Goal: Task Accomplishment & Management: Manage account settings

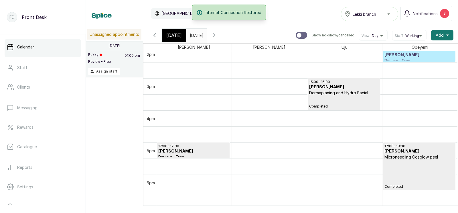
scroll to position [460, 0]
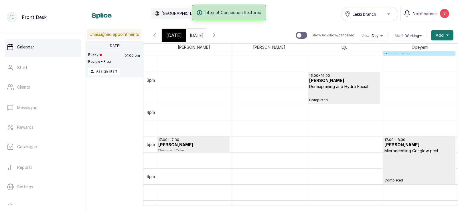
click at [217, 34] on icon "button" at bounding box center [214, 35] width 7 height 7
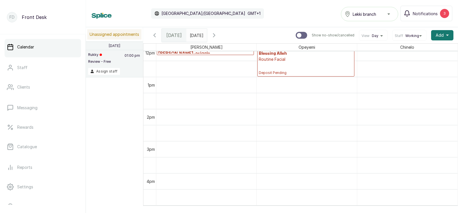
scroll to position [379, 0]
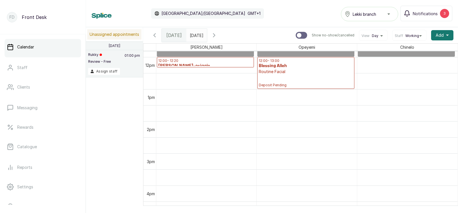
click at [215, 35] on icon "button" at bounding box center [214, 34] width 2 height 3
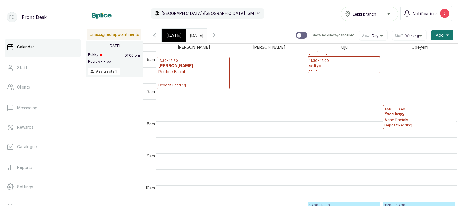
scroll to position [0, 0]
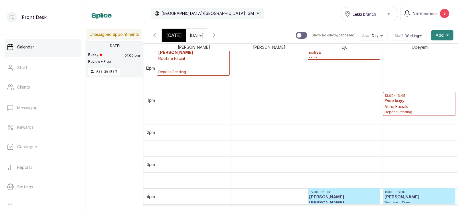
click at [439, 33] on span "Add" at bounding box center [439, 35] width 8 height 6
click at [409, 49] on span "Add Appointment" at bounding box center [421, 50] width 55 height 7
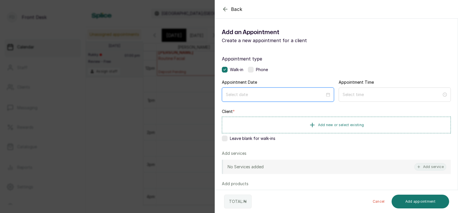
click at [258, 95] on input at bounding box center [275, 94] width 99 height 6
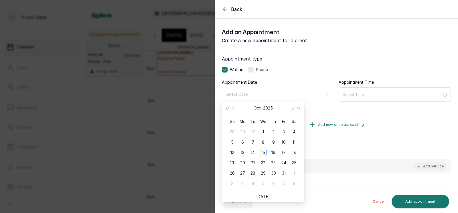
click at [333, 123] on span "Add new or select existing" at bounding box center [341, 124] width 46 height 5
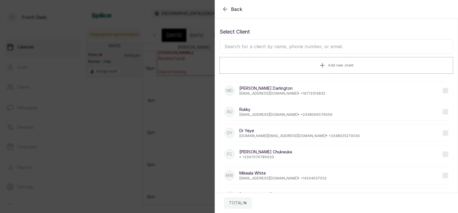
click at [305, 47] on input "text" at bounding box center [335, 46] width 233 height 14
type input "[PERSON_NAME]"
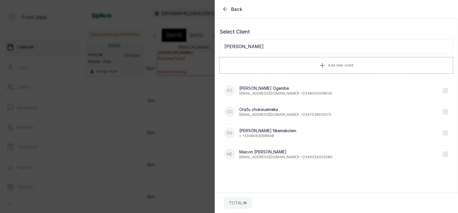
click at [290, 92] on p "[EMAIL_ADDRESS][DOMAIN_NAME] • [PHONE_NUMBER]" at bounding box center [285, 93] width 93 height 5
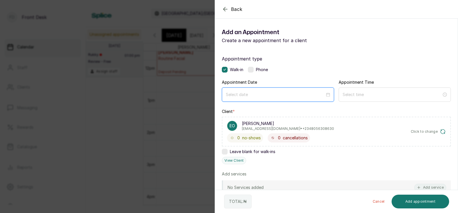
click at [276, 97] on input at bounding box center [275, 94] width 99 height 6
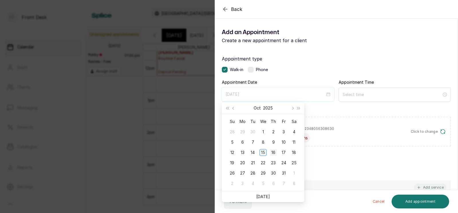
type input "[DATE]"
click at [272, 153] on div "16" at bounding box center [273, 152] width 7 height 7
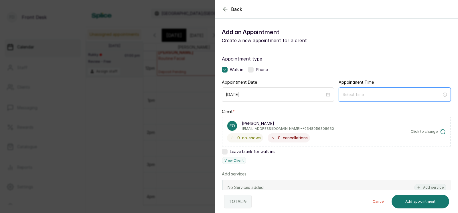
click at [361, 95] on input at bounding box center [391, 94] width 99 height 6
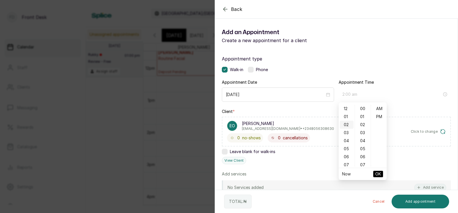
click at [346, 123] on div "02" at bounding box center [347, 124] width 14 height 8
type input "2:00 pm"
click at [379, 115] on div "PM" at bounding box center [379, 116] width 14 height 8
click at [377, 174] on span "OK" at bounding box center [378, 173] width 6 height 11
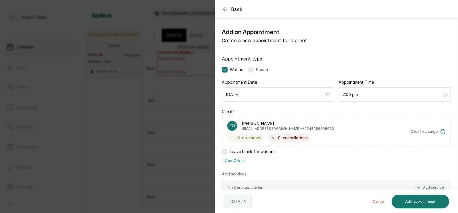
scroll to position [52, 0]
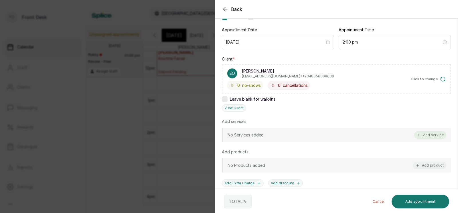
click at [432, 133] on button "Add service" at bounding box center [430, 134] width 32 height 7
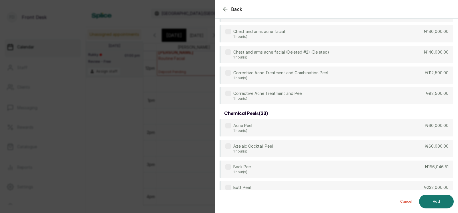
scroll to position [0, 0]
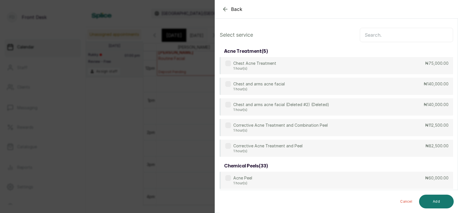
click at [375, 36] on input "text" at bounding box center [406, 35] width 93 height 14
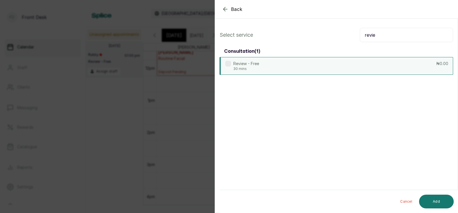
type input "revie"
click at [331, 61] on div "Review - Free 30 mins ₦0.00" at bounding box center [335, 66] width 233 height 18
click at [435, 197] on button "Add" at bounding box center [436, 201] width 35 height 14
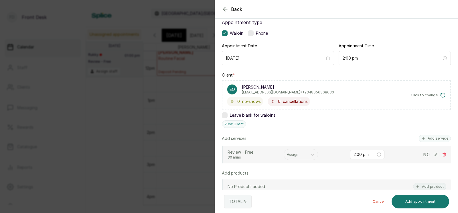
scroll to position [130, 0]
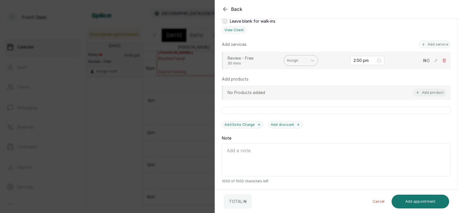
click at [293, 60] on div at bounding box center [296, 60] width 18 height 5
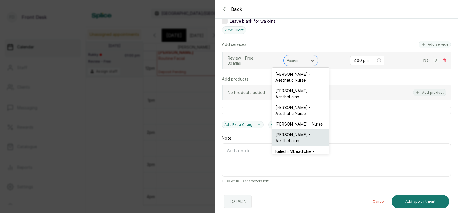
scroll to position [31, 0]
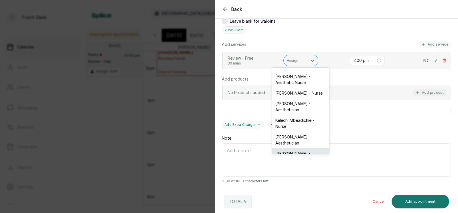
click at [283, 148] on div "[PERSON_NAME] - Aesthetician" at bounding box center [300, 156] width 57 height 17
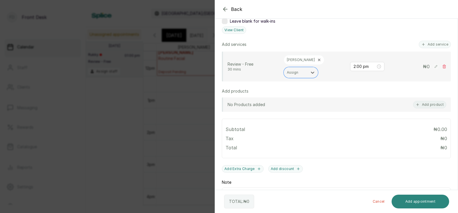
click at [409, 198] on button "Add appointment" at bounding box center [420, 201] width 58 height 14
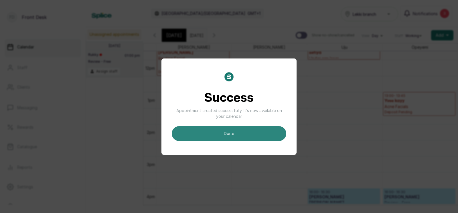
click at [240, 132] on button "done" at bounding box center [229, 133] width 114 height 15
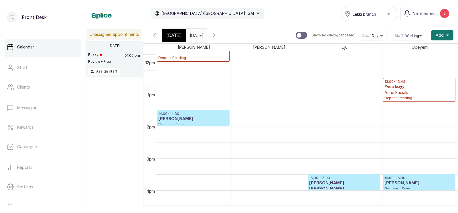
scroll to position [390, 0]
click at [153, 33] on icon "button" at bounding box center [154, 35] width 7 height 7
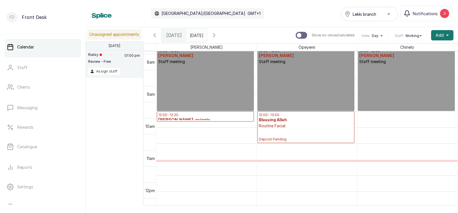
scroll to position [329, 0]
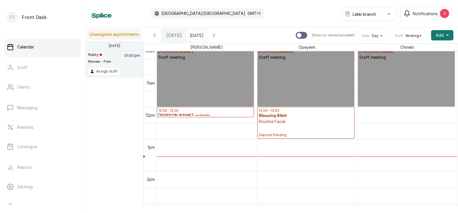
click at [280, 126] on p "Deposit Pending" at bounding box center [306, 130] width 94 height 13
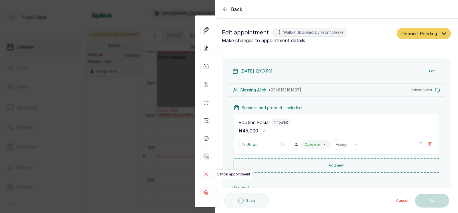
click at [204, 173] on rect at bounding box center [205, 173] width 11 height 11
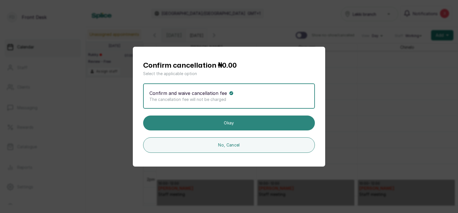
scroll to position [192, 0]
click at [229, 122] on button "Okay" at bounding box center [229, 122] width 172 height 15
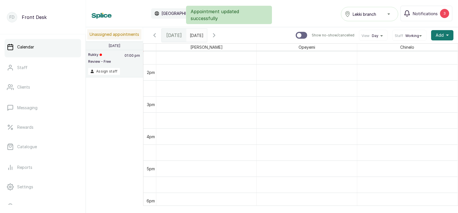
scroll to position [348, 0]
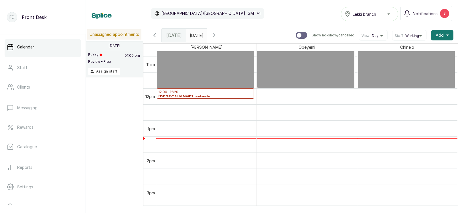
click at [154, 33] on icon "button" at bounding box center [154, 35] width 7 height 7
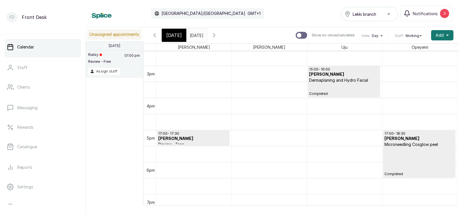
scroll to position [479, 0]
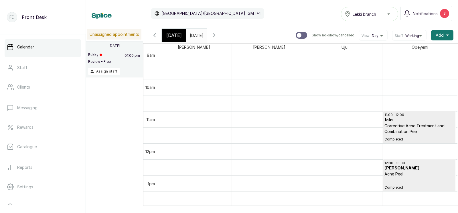
click at [154, 35] on icon "button" at bounding box center [155, 34] width 2 height 3
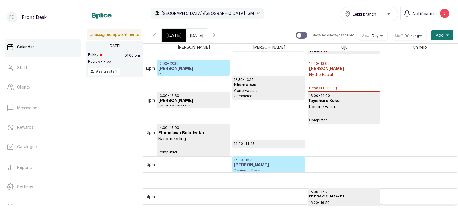
click at [339, 75] on p "Hydro Facial" at bounding box center [344, 75] width 70 height 6
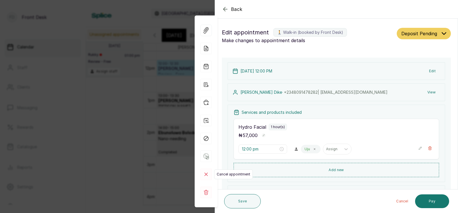
click at [206, 172] on rect at bounding box center [205, 173] width 11 height 11
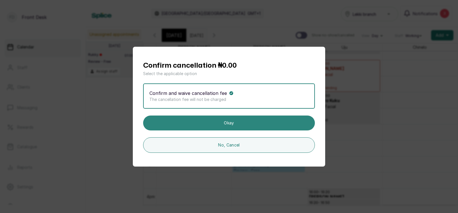
click at [226, 122] on button "Okay" at bounding box center [229, 122] width 172 height 15
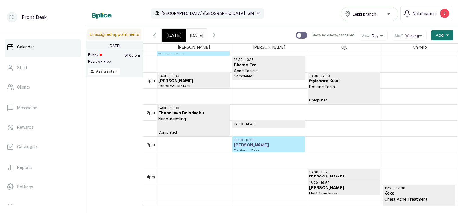
scroll to position [402, 0]
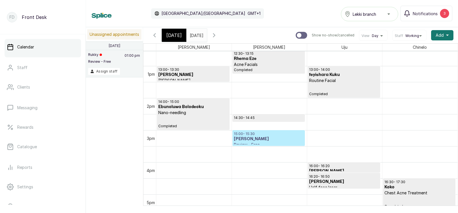
click at [249, 137] on h3 "[PERSON_NAME]" at bounding box center [269, 139] width 70 height 6
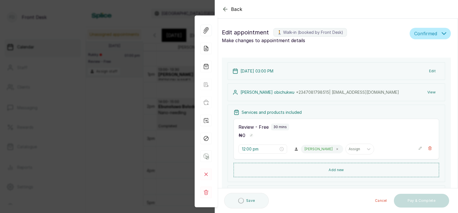
type input "3:00 pm"
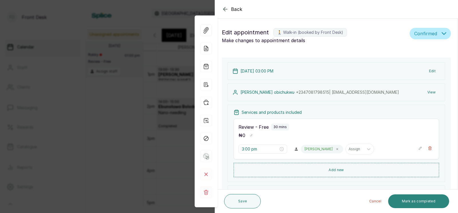
click at [418, 199] on button "Mark as completed" at bounding box center [418, 201] width 61 height 14
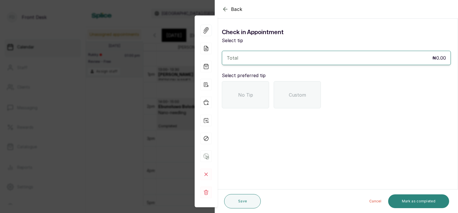
click at [418, 202] on button "Mark as completed" at bounding box center [418, 201] width 61 height 14
click at [239, 91] on span "No Tip" at bounding box center [245, 94] width 15 height 7
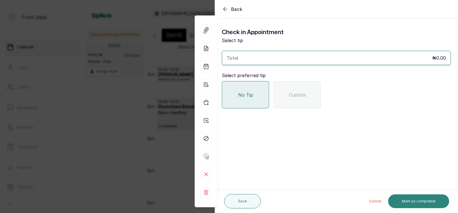
click at [417, 200] on button "Mark as completed" at bounding box center [418, 201] width 61 height 14
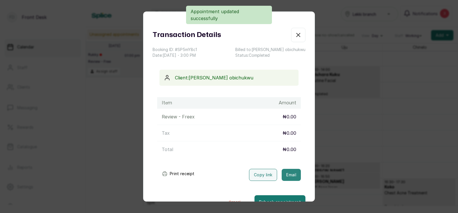
click at [287, 173] on button "Email" at bounding box center [290, 174] width 19 height 12
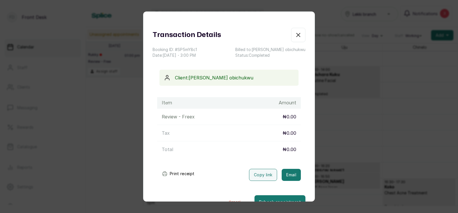
click at [369, 167] on div "Transaction Details Booking ID: # SP5mY8c1 Date: [DATE] ・ 3:00 PM Billed to: [P…" at bounding box center [229, 106] width 458 height 213
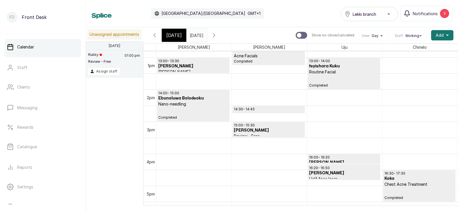
scroll to position [408, 0]
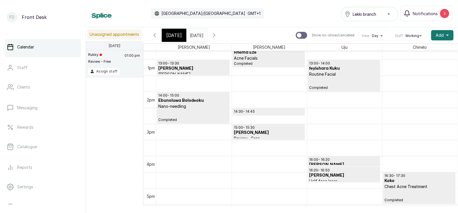
click at [268, 110] on p "14:30 - 14:45" at bounding box center [269, 111] width 70 height 5
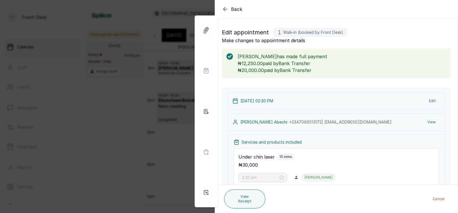
click at [148, 108] on div "Back Appointment Details Edit appointment 🚶 Walk-in (booked by Front Desk) Make…" at bounding box center [229, 106] width 458 height 213
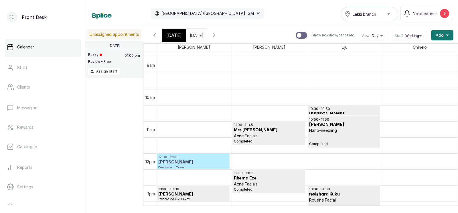
scroll to position [282, 0]
click at [217, 35] on icon "button" at bounding box center [214, 35] width 7 height 7
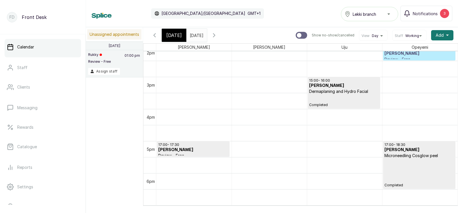
scroll to position [483, 0]
